Goal: Communication & Community: Participate in discussion

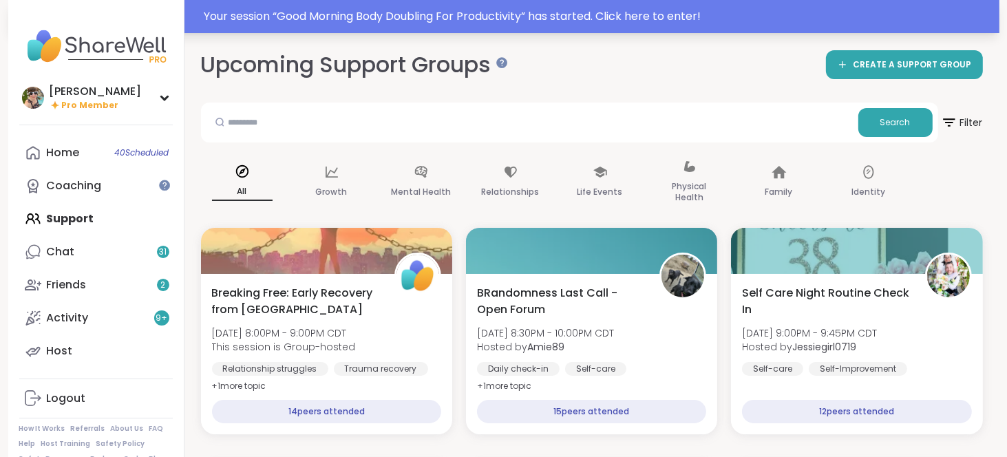
click at [576, 17] on div "Your session “ Good Morning Body Doubling For Productivity ” has started. Click…" at bounding box center [597, 16] width 787 height 17
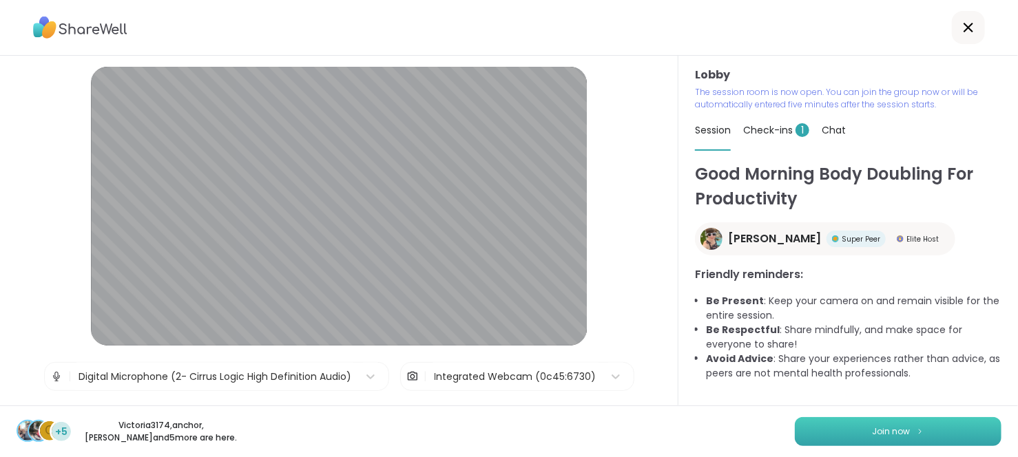
click at [831, 434] on button "Join now" at bounding box center [897, 431] width 207 height 29
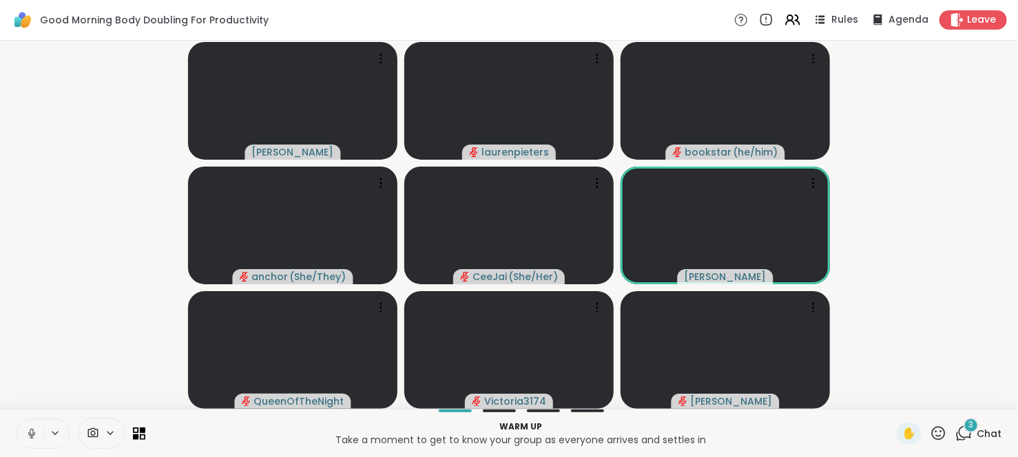
click at [965, 432] on div "3 Chat" at bounding box center [978, 434] width 46 height 22
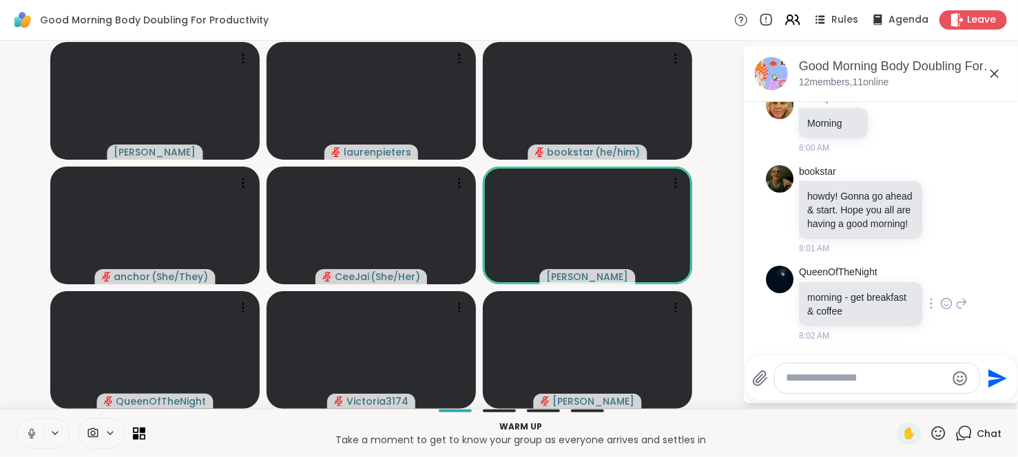
scroll to position [795, 0]
click at [972, 261] on div "bookstar howdy! Gonna go ahead & start. Hope you all are having a good morning!…" at bounding box center [881, 210] width 231 height 101
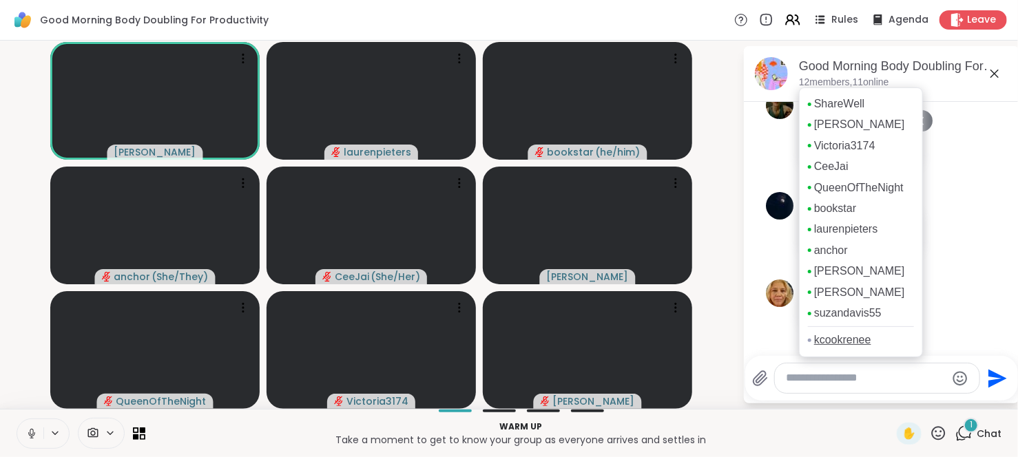
scroll to position [862, 0]
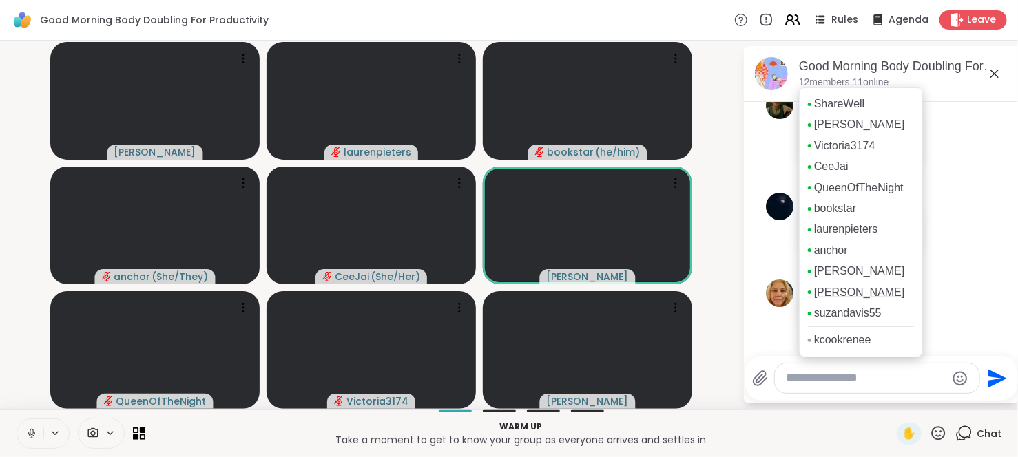
click at [830, 300] on link "[PERSON_NAME]" at bounding box center [859, 292] width 91 height 15
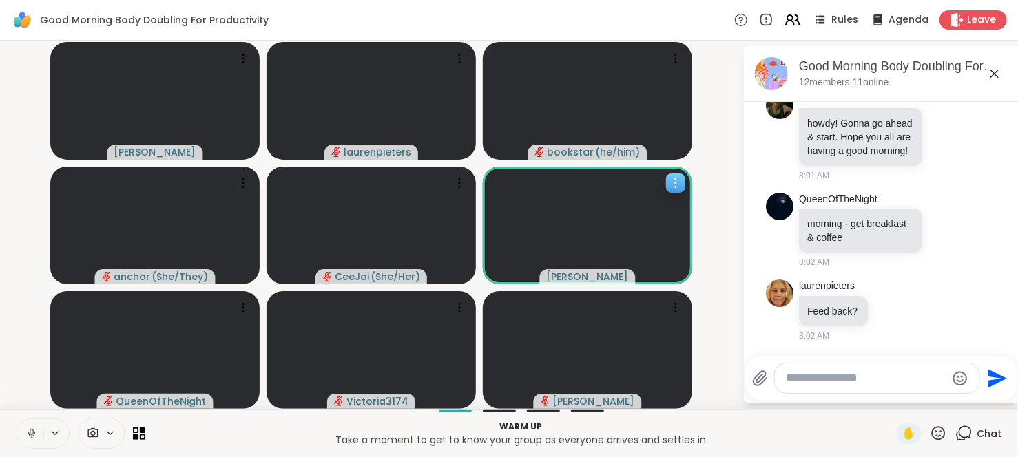
click at [675, 189] on icon at bounding box center [675, 183] width 14 height 14
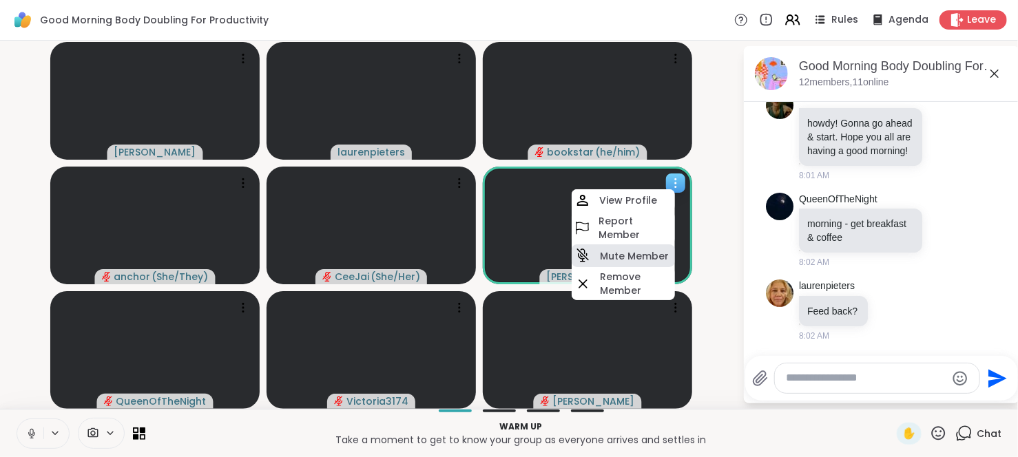
click at [638, 261] on h4 "Mute Member" at bounding box center [634, 256] width 69 height 14
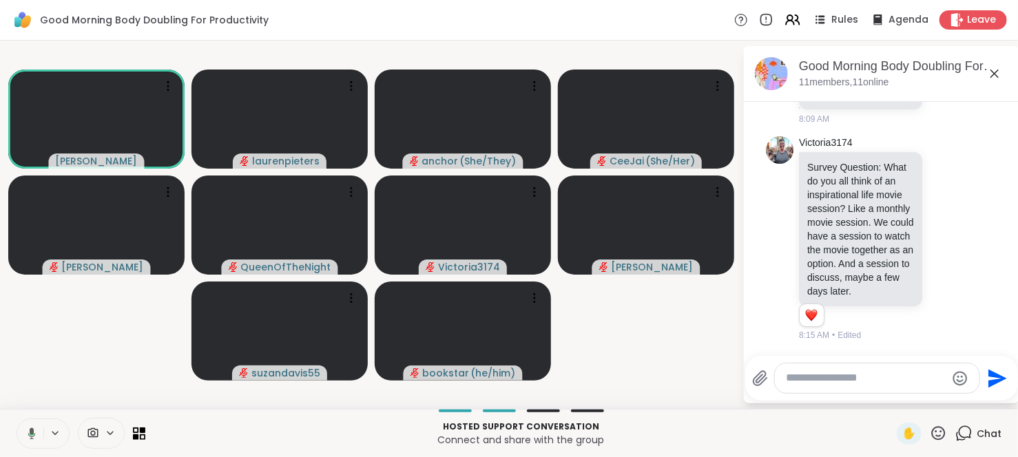
scroll to position [2165, 0]
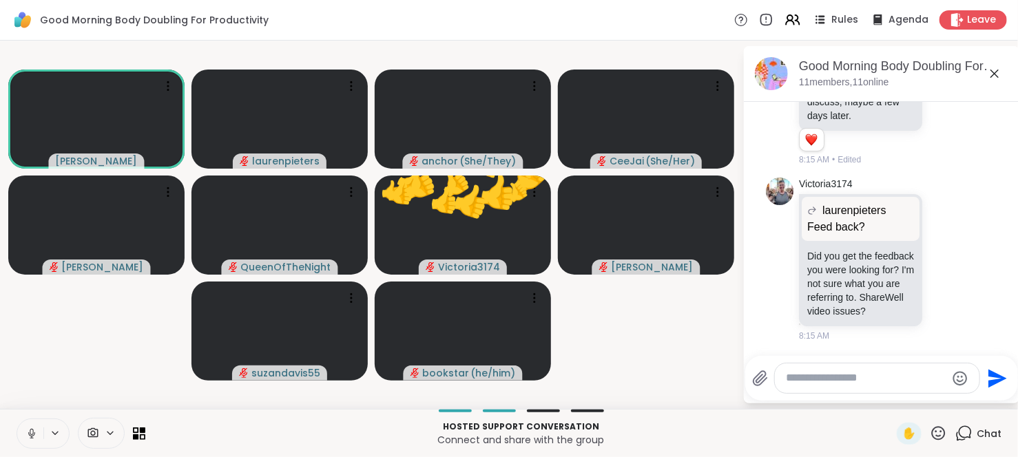
click at [25, 437] on icon at bounding box center [31, 434] width 12 height 12
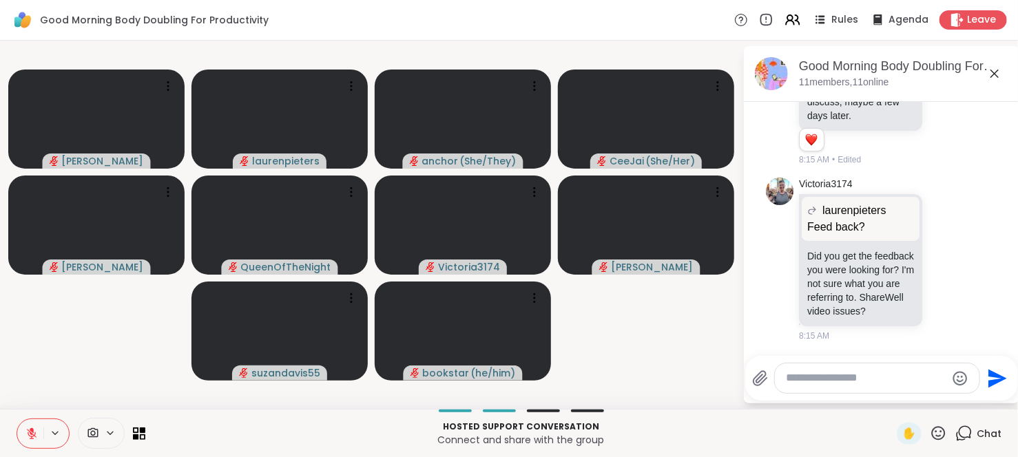
click at [818, 377] on textarea "Type your message" at bounding box center [866, 378] width 160 height 14
type textarea "*"
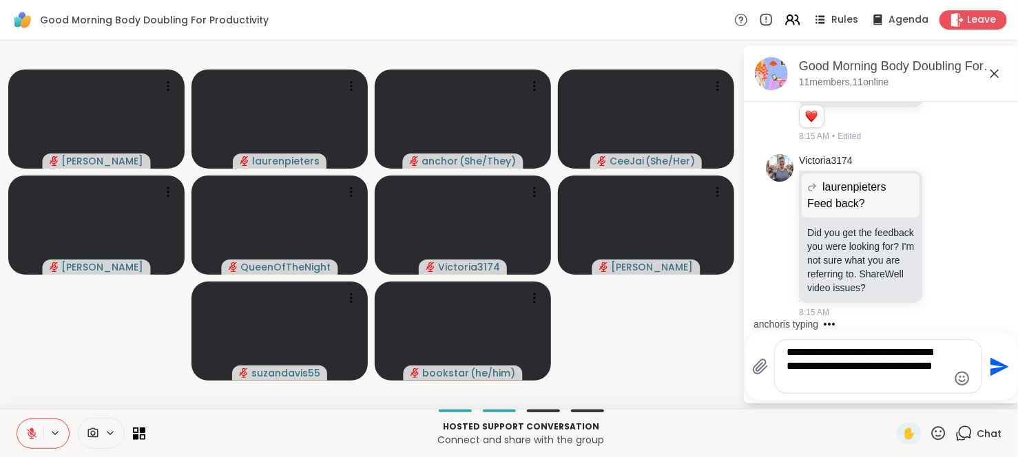
type textarea "**********"
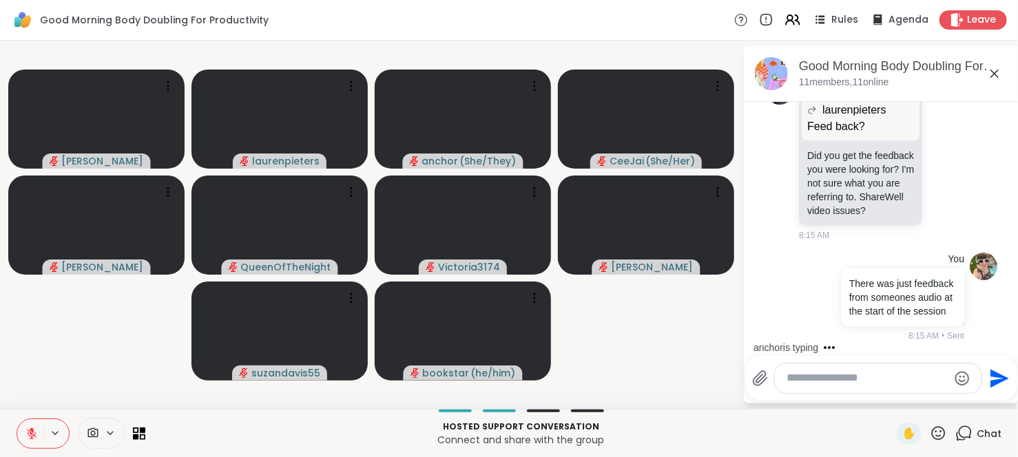
scroll to position [2294, 0]
type textarea "*"
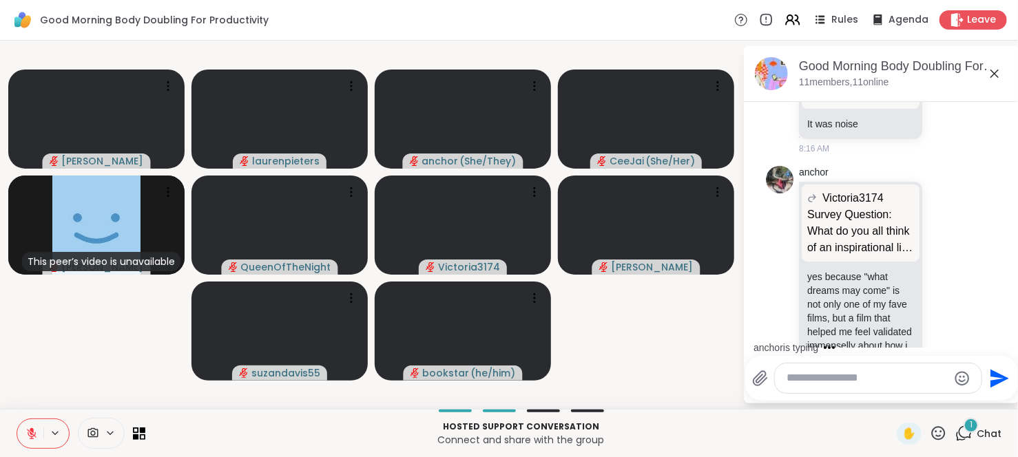
scroll to position [2710, 0]
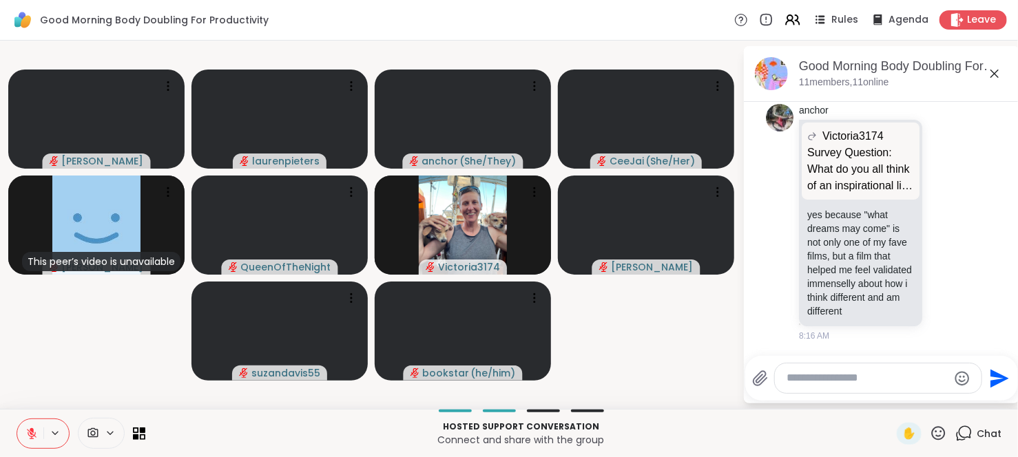
click at [30, 432] on icon at bounding box center [32, 434] width 10 height 10
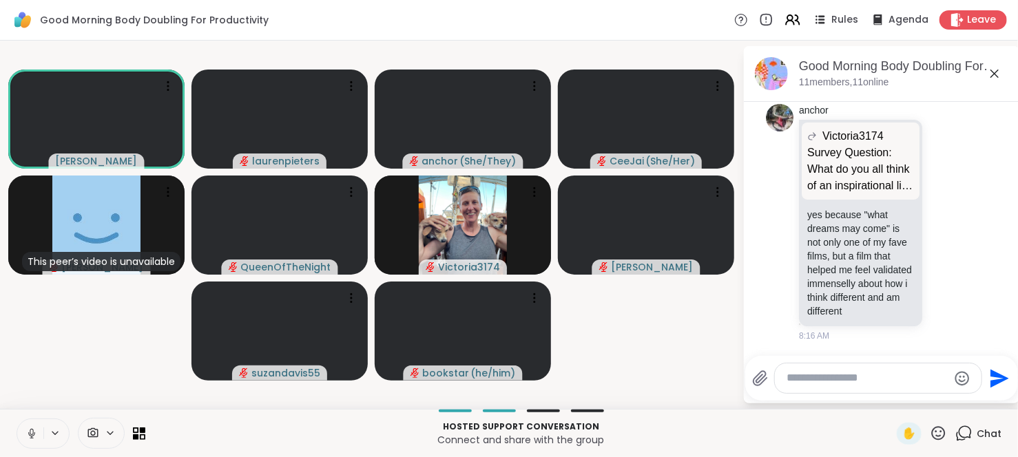
click at [30, 433] on icon at bounding box center [31, 432] width 3 height 6
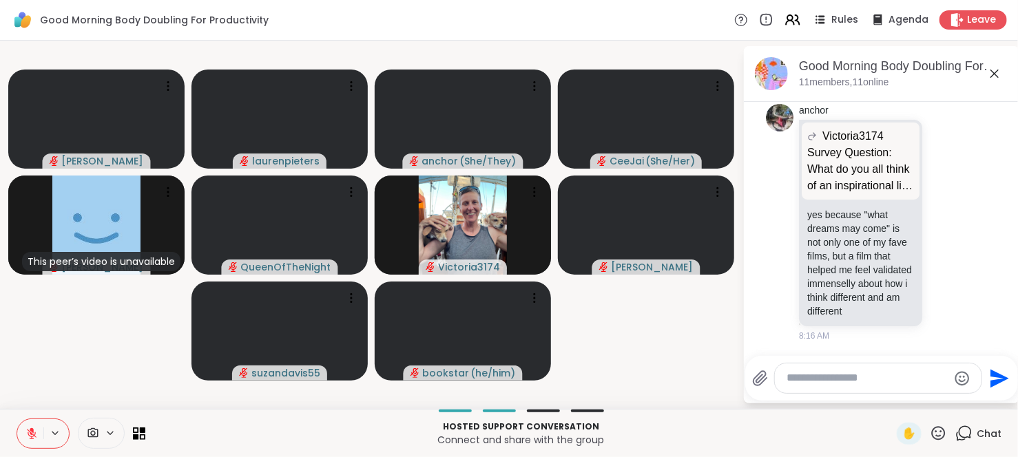
click at [30, 433] on icon at bounding box center [32, 434] width 10 height 10
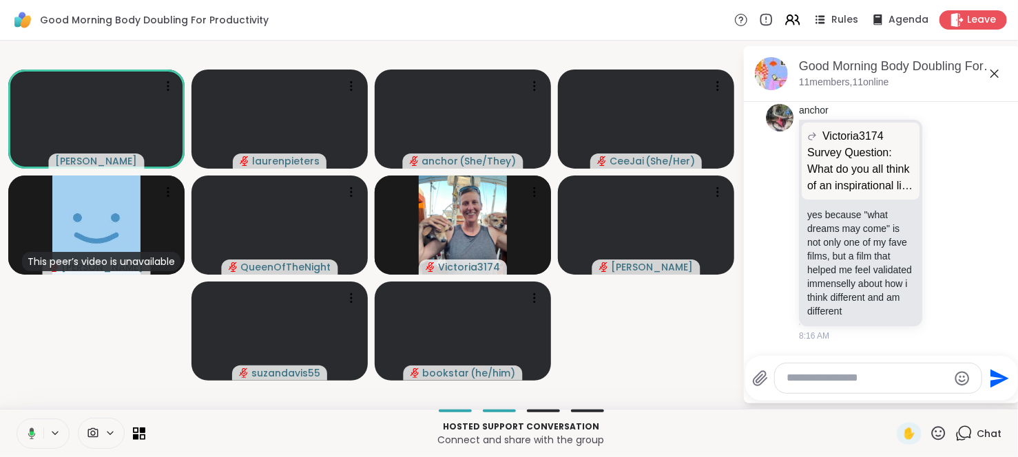
click at [30, 433] on icon at bounding box center [32, 434] width 4 height 4
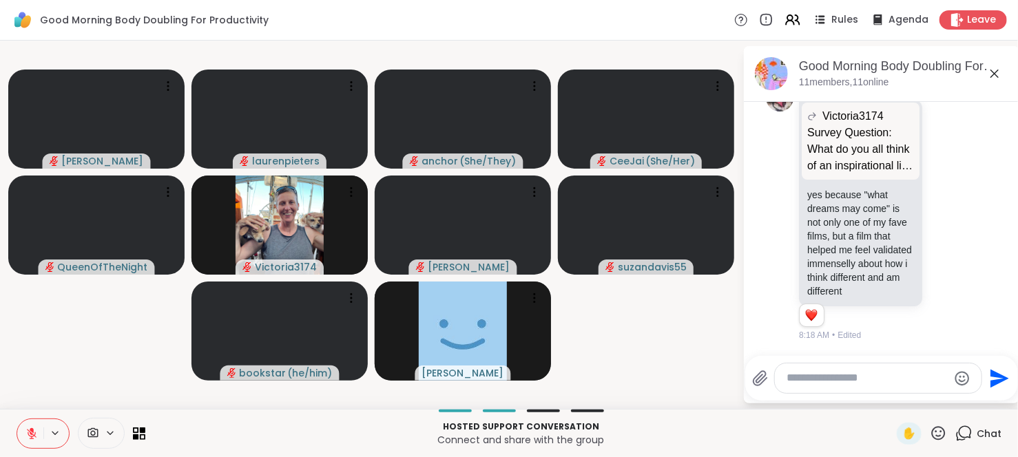
scroll to position [2729, 0]
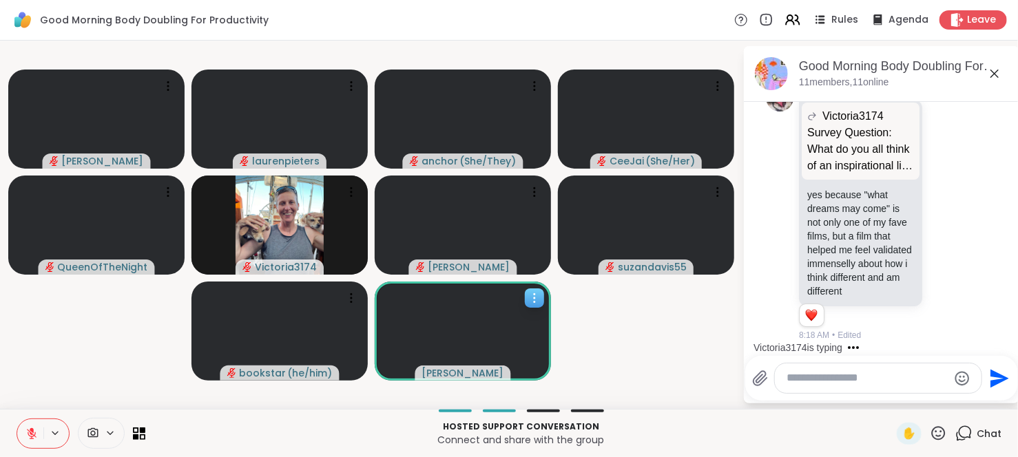
click at [529, 305] on div at bounding box center [534, 297] width 19 height 19
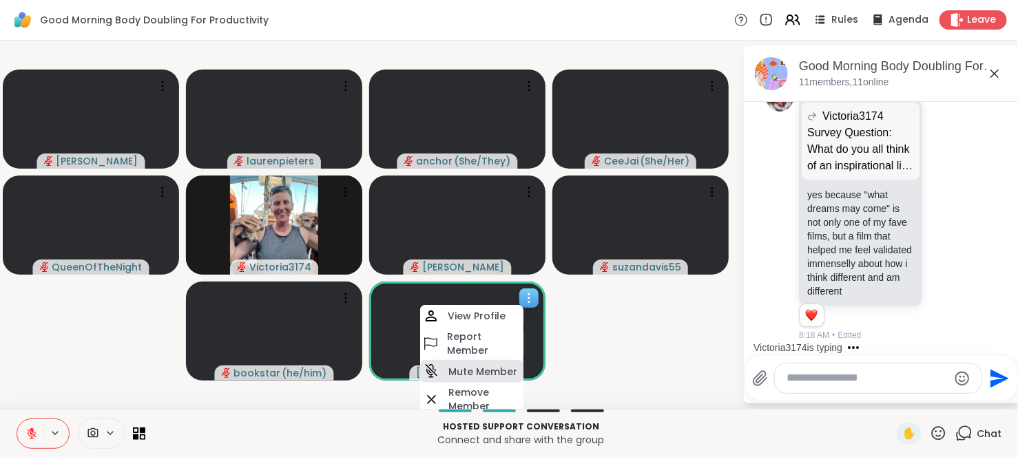
click at [492, 366] on h4 "Mute Member" at bounding box center [482, 372] width 69 height 14
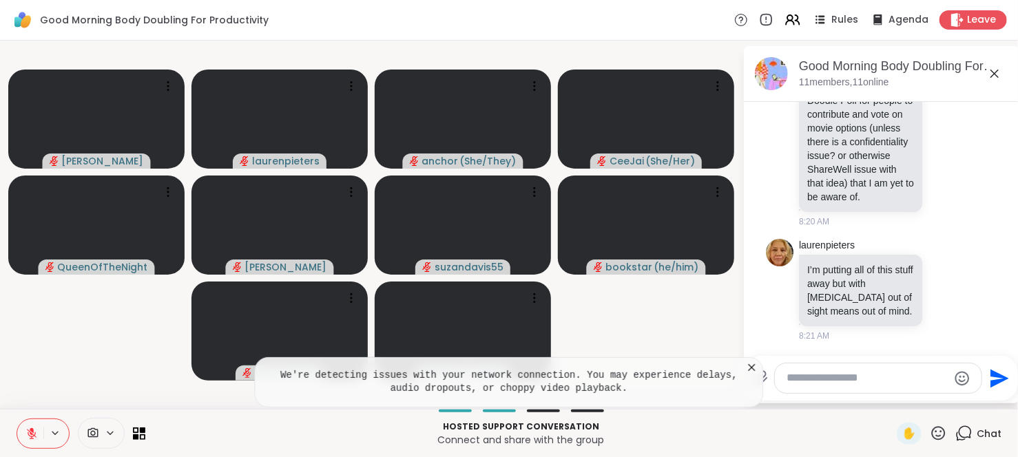
scroll to position [3340, 0]
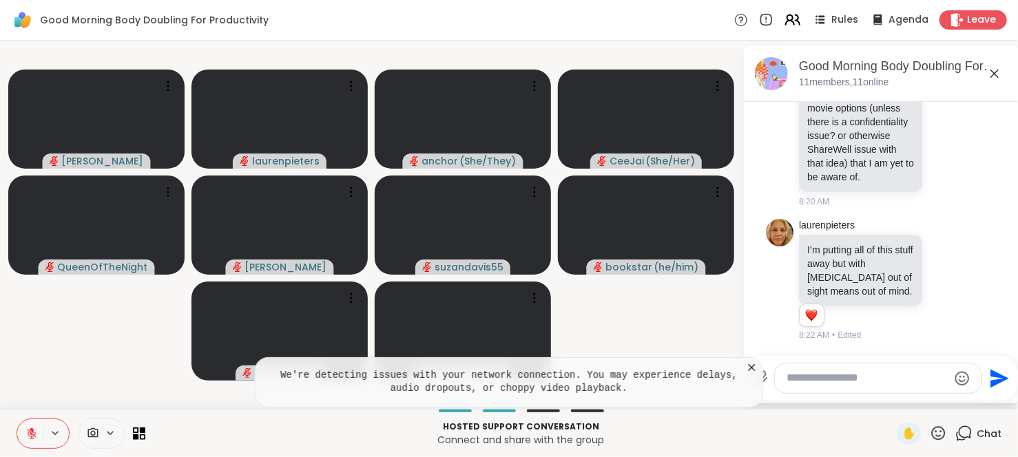
click at [786, 20] on icon at bounding box center [791, 19] width 17 height 17
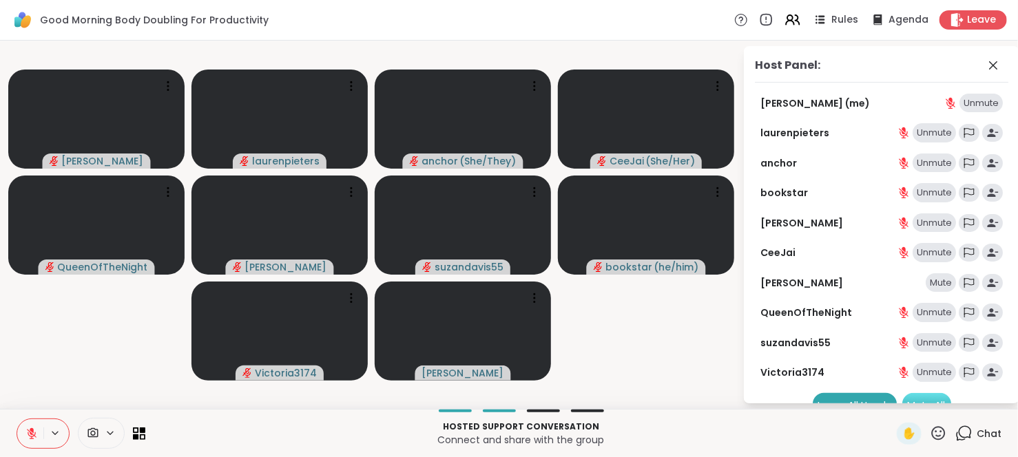
click at [912, 396] on div "Mute All" at bounding box center [926, 405] width 49 height 25
